Goal: Task Accomplishment & Management: Use online tool/utility

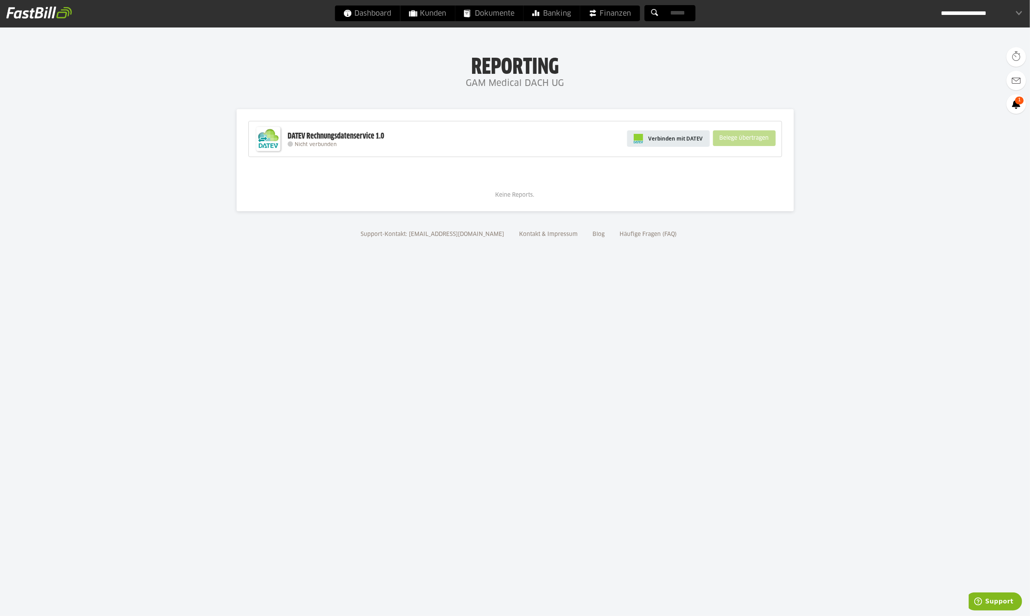
click at [680, 136] on span "Verbinden mit DATEV" at bounding box center [676, 139] width 55 height 8
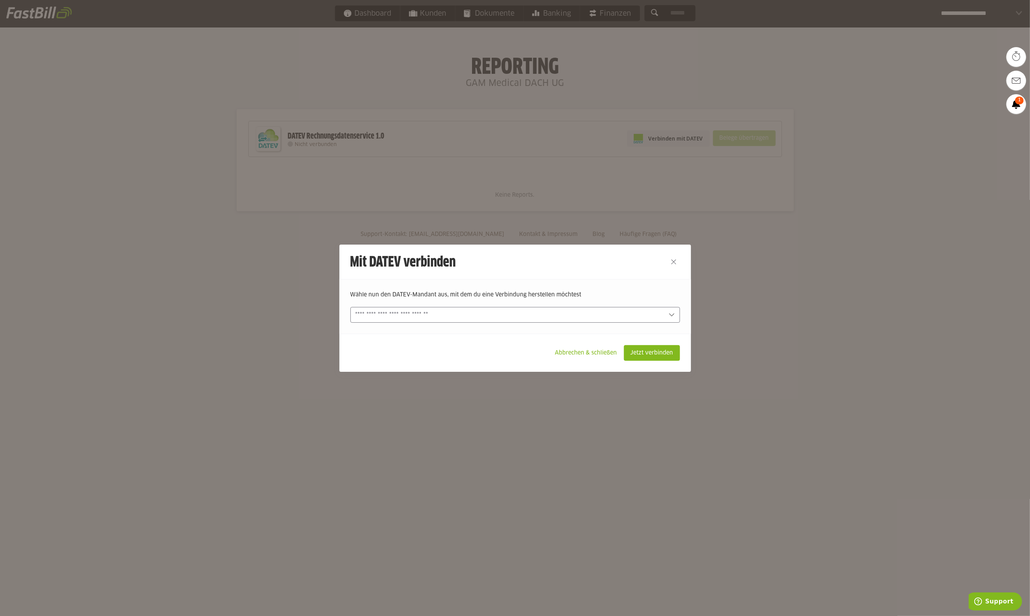
click at [432, 309] on div at bounding box center [515, 315] width 330 height 16
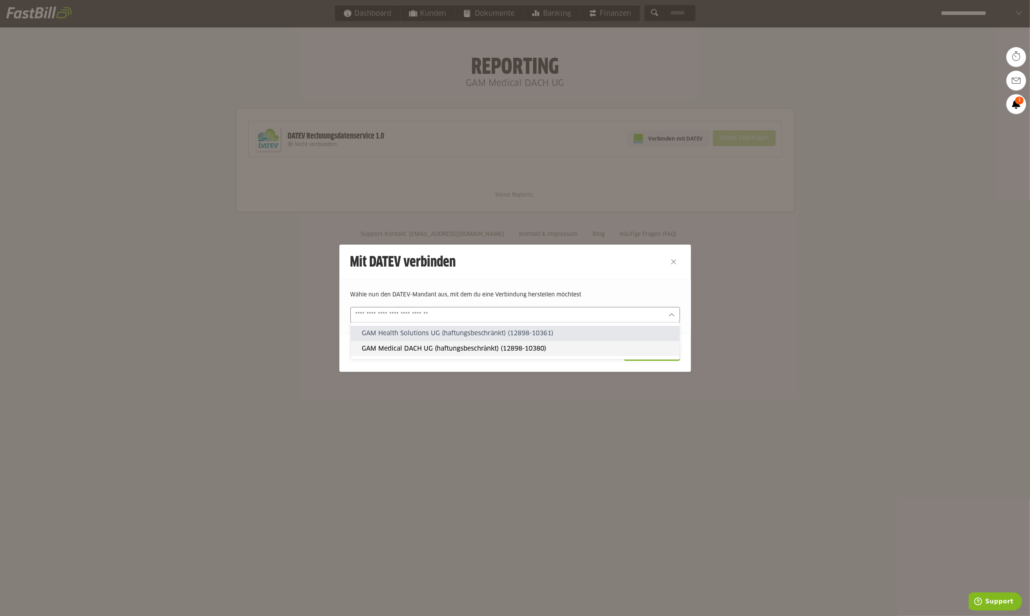
click at [439, 345] on slot "GAM Medical DACH UG (haftungsbeschränkt) (12898-10380)" at bounding box center [518, 348] width 312 height 9
type input "**********"
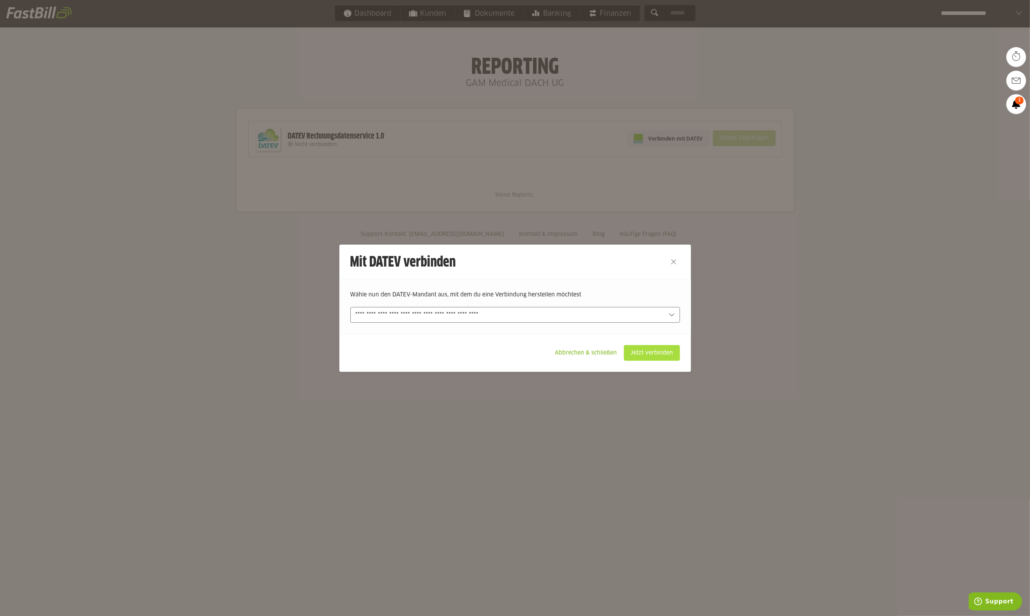
click at [641, 345] on slot "Jetzt verbinden" at bounding box center [651, 352] width 55 height 15
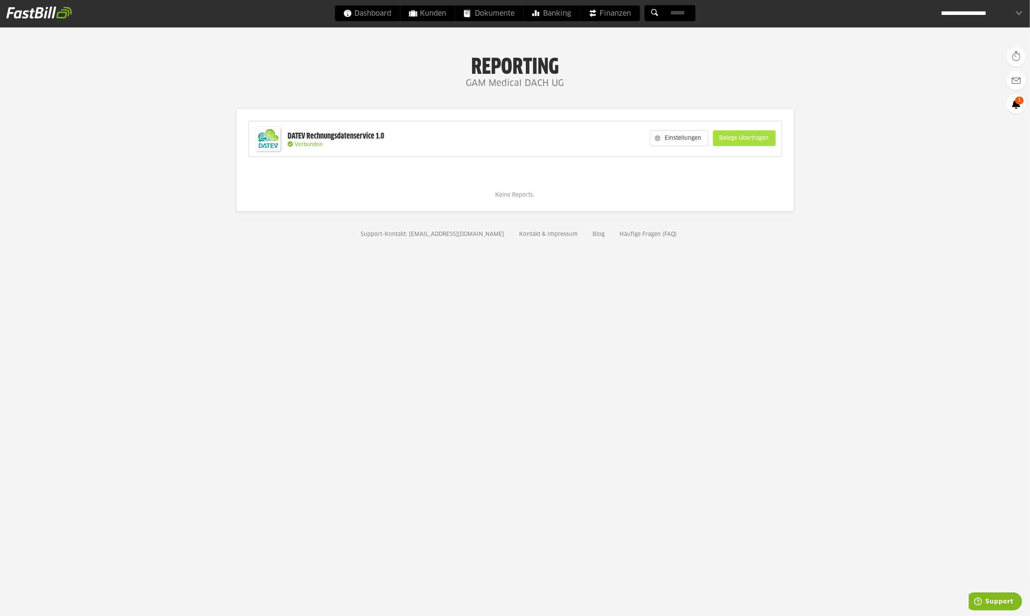
click at [738, 135] on slot "Belege übertragen" at bounding box center [744, 138] width 62 height 15
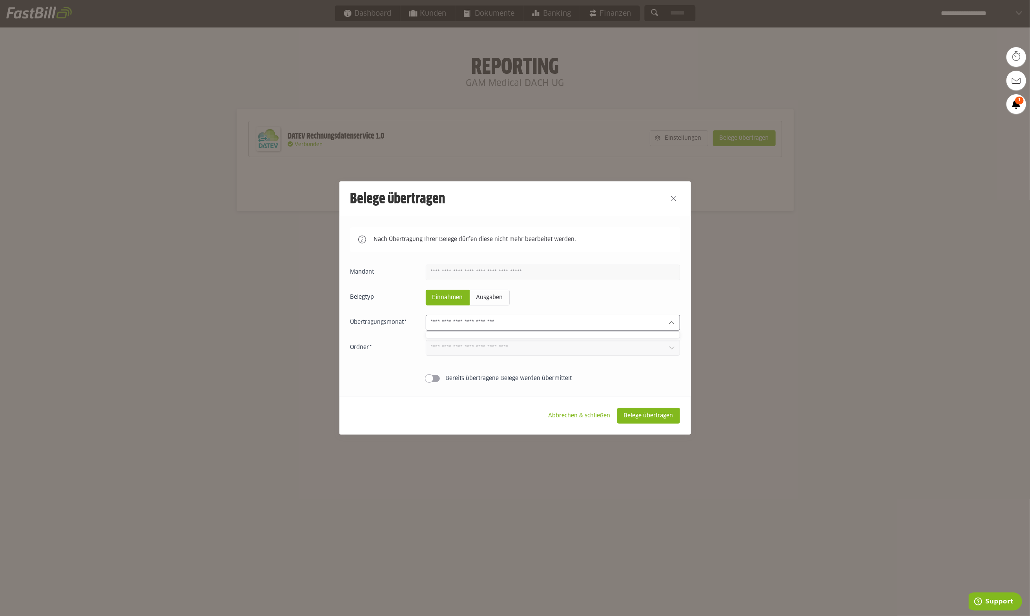
click at [483, 323] on input "text" at bounding box center [546, 322] width 231 height 9
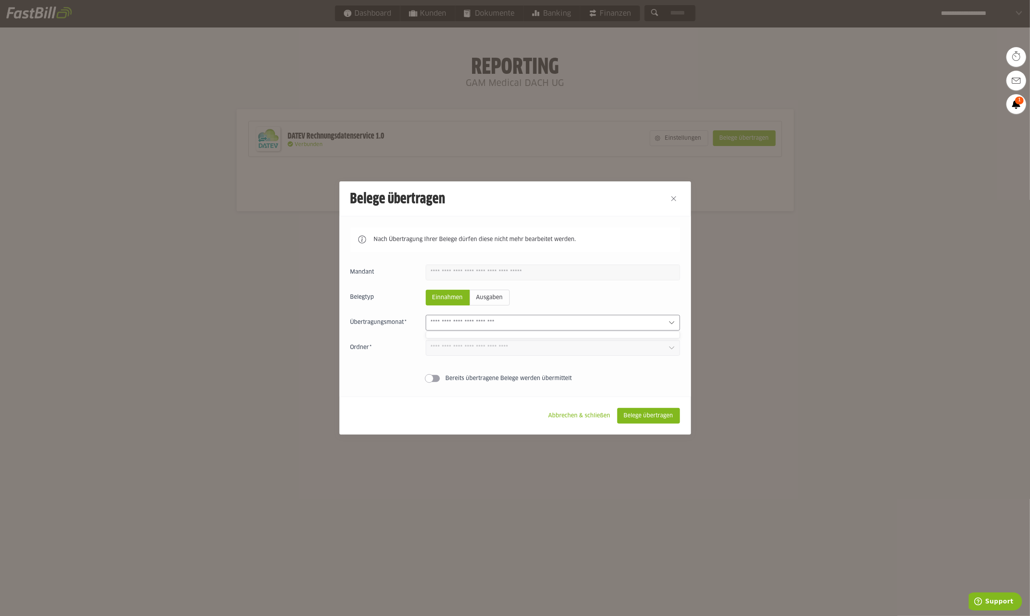
click at [483, 323] on input "text" at bounding box center [546, 322] width 231 height 9
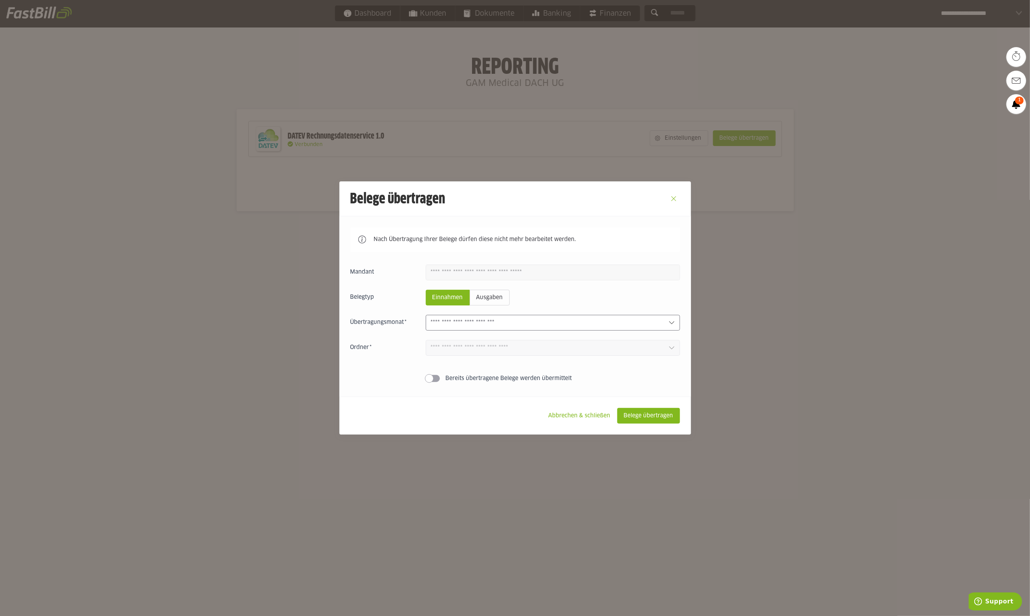
click at [674, 200] on button "Close" at bounding box center [673, 198] width 13 height 13
